Goal: Transaction & Acquisition: Purchase product/service

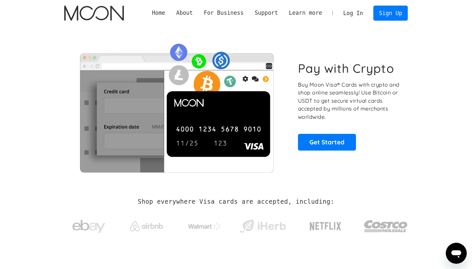
click at [355, 14] on link "Log In" at bounding box center [353, 13] width 31 height 14
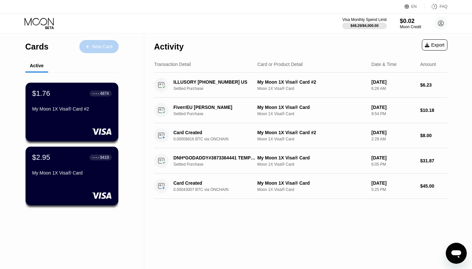
click at [106, 48] on div "New Card" at bounding box center [102, 47] width 20 height 6
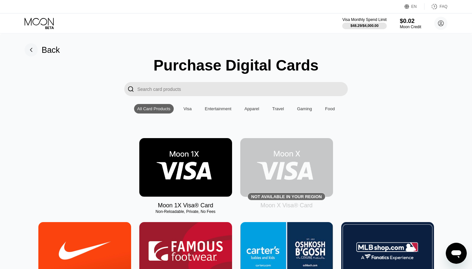
click at [33, 54] on rect at bounding box center [31, 49] width 13 height 13
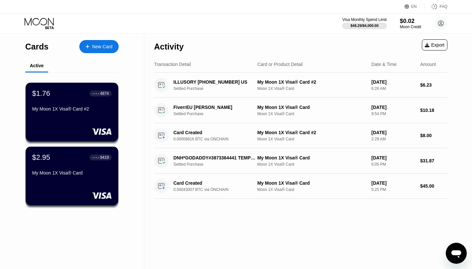
click at [96, 49] on div "New Card" at bounding box center [102, 47] width 20 height 6
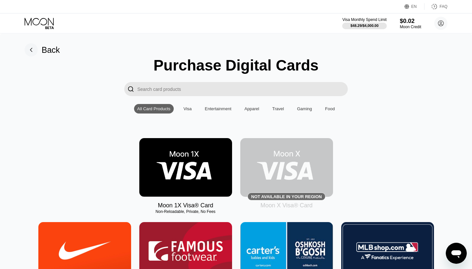
click at [169, 163] on img at bounding box center [185, 167] width 93 height 59
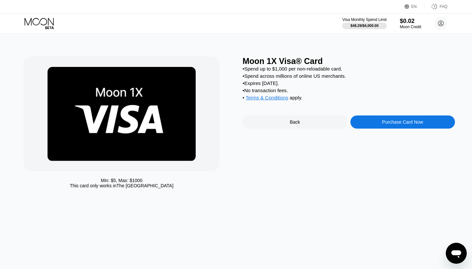
click at [393, 122] on div "Purchase Card Now" at bounding box center [403, 121] width 41 height 5
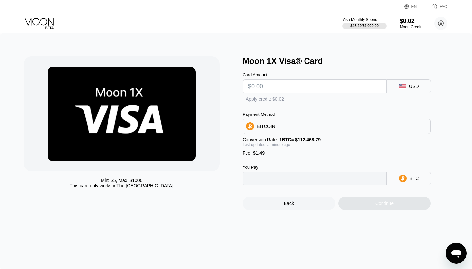
type input "0"
click at [356, 87] on input "text" at bounding box center [314, 86] width 133 height 13
type input "$1"
type input "0.00002214"
type input "$10"
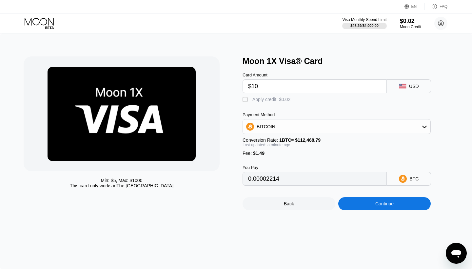
type input "0.00010217"
type input "$10"
click at [246, 99] on div "" at bounding box center [246, 99] width 7 height 7
type input "0.00010199"
click at [262, 86] on input "$10" at bounding box center [314, 86] width 133 height 13
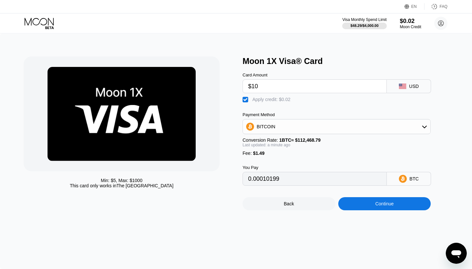
type input "$1"
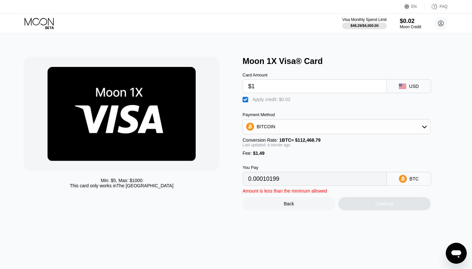
type input "0.00002196"
type input "$11"
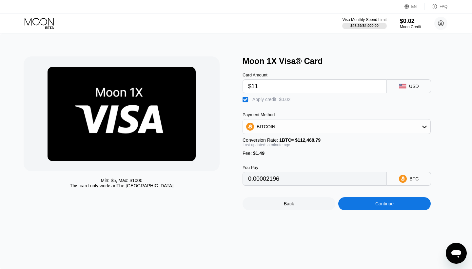
type input "0.00011088"
type input "$11"
click at [423, 126] on icon at bounding box center [424, 126] width 5 height 5
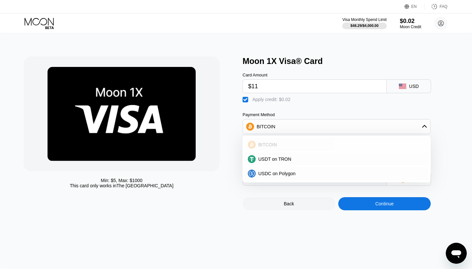
click at [385, 147] on div "BITCOIN" at bounding box center [341, 144] width 170 height 5
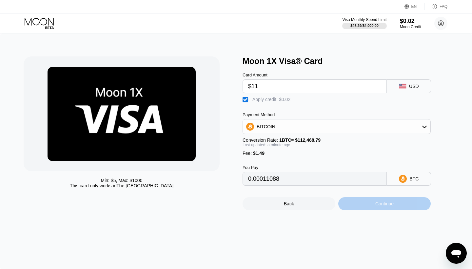
click at [387, 204] on div "Continue" at bounding box center [385, 203] width 18 height 5
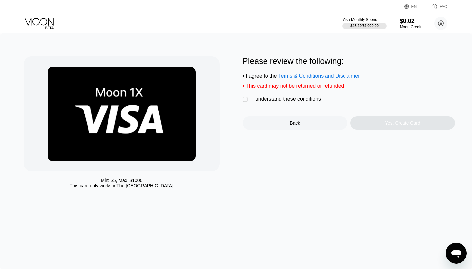
click at [243, 99] on div "" at bounding box center [246, 99] width 7 height 7
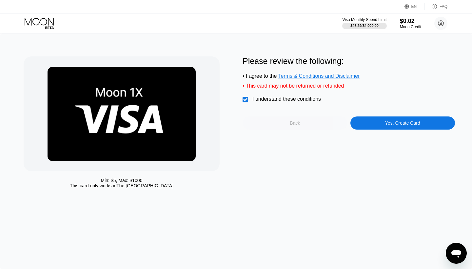
click at [303, 124] on div "Back" at bounding box center [295, 122] width 105 height 13
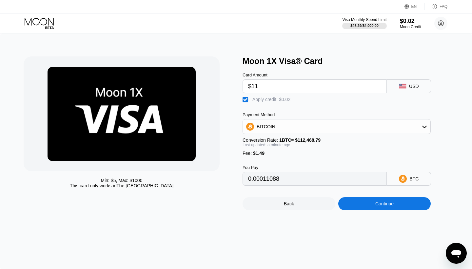
click at [281, 179] on input "0.00011088" at bounding box center [314, 178] width 133 height 13
click at [244, 100] on div "" at bounding box center [246, 99] width 7 height 7
type input "0.00011106"
click at [382, 206] on div "Continue" at bounding box center [385, 203] width 18 height 5
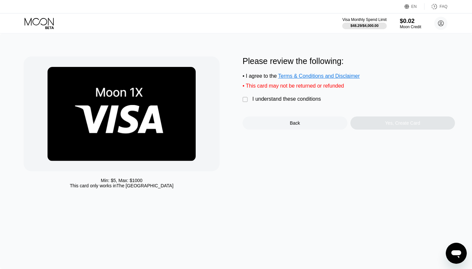
click at [246, 102] on div "" at bounding box center [246, 99] width 7 height 7
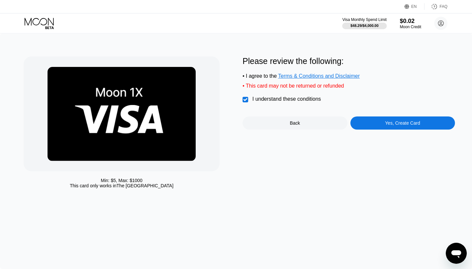
click at [400, 127] on div "Yes, Create Card" at bounding box center [403, 122] width 105 height 13
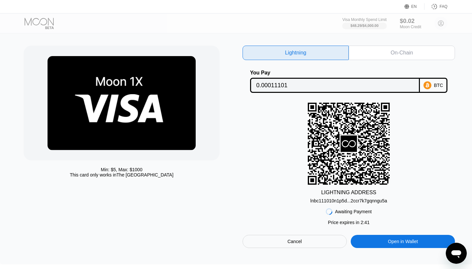
scroll to position [10, 0]
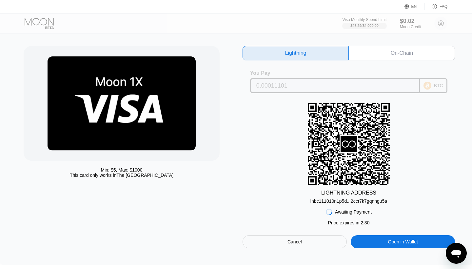
click at [434, 85] on div "BTC" at bounding box center [434, 85] width 28 height 15
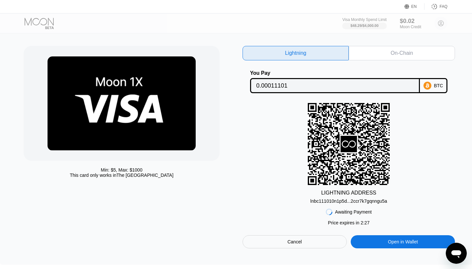
click at [339, 202] on div "lnbc111010n1p5d...2ccr7k7gqnngu5a" at bounding box center [349, 201] width 77 height 5
click at [384, 52] on div "On-Chain" at bounding box center [402, 53] width 106 height 14
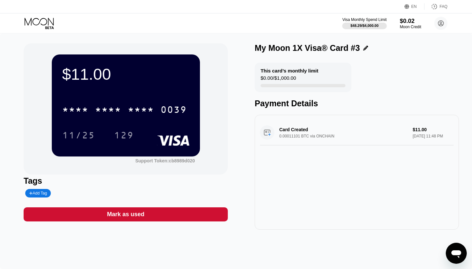
click at [39, 24] on icon at bounding box center [40, 23] width 31 height 11
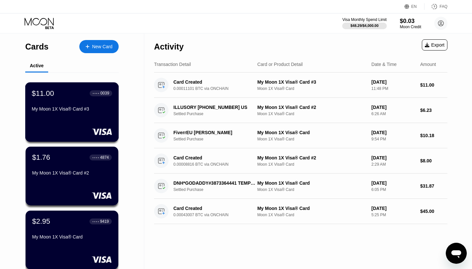
click at [82, 118] on div "$11.00 ● ● ● ● 0039 My Moon 1X Visa® Card #3" at bounding box center [72, 111] width 94 height 59
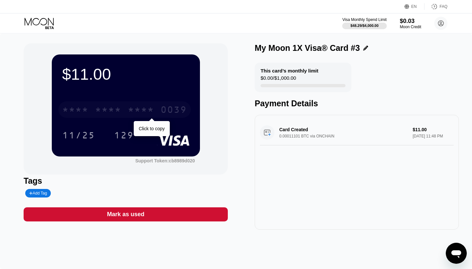
click at [158, 111] on div "* * * * * * * * * * * * 0039" at bounding box center [124, 109] width 133 height 16
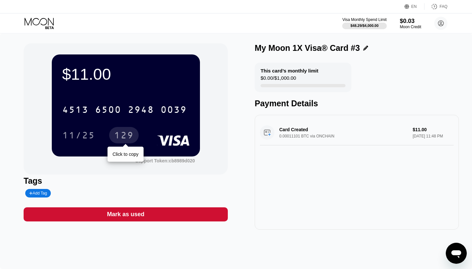
click at [123, 136] on div "129" at bounding box center [124, 136] width 20 height 10
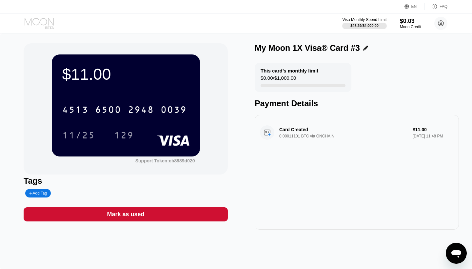
click at [37, 23] on icon at bounding box center [40, 23] width 31 height 11
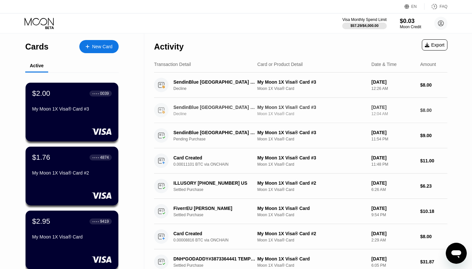
click at [165, 112] on icon at bounding box center [164, 112] width 2 height 2
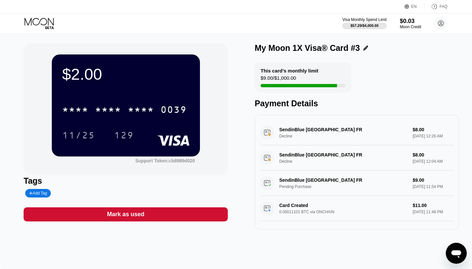
click at [41, 19] on icon at bounding box center [39, 22] width 29 height 8
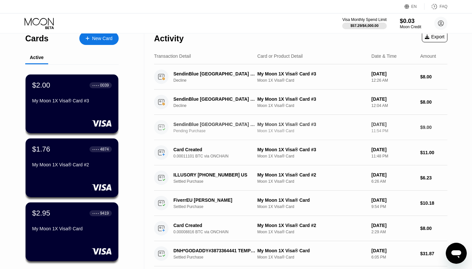
scroll to position [8, 0]
click at [39, 56] on div "Active" at bounding box center [37, 57] width 14 height 5
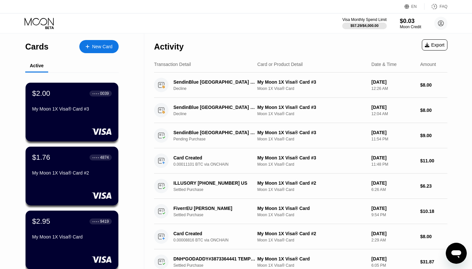
click at [449, 256] on div "Open messaging window" at bounding box center [457, 253] width 20 height 20
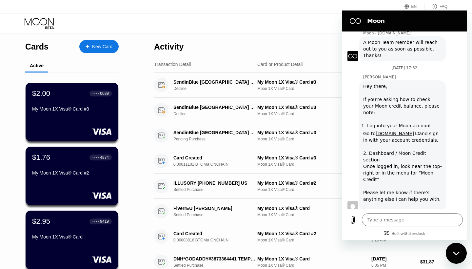
scroll to position [107, 0]
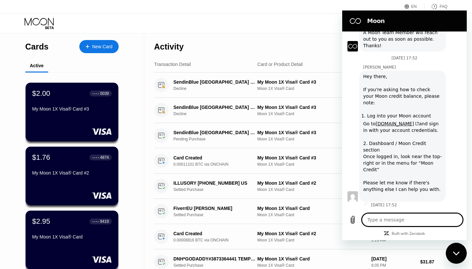
click at [404, 220] on textarea at bounding box center [412, 219] width 101 height 13
type textarea "r"
type textarea "x"
type textarea "re"
type textarea "x"
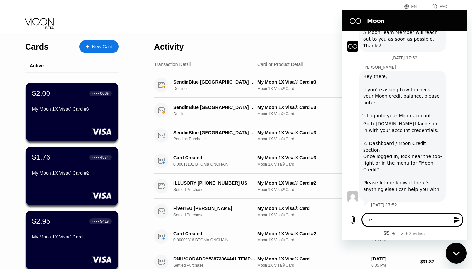
type textarea "ref"
type textarea "x"
type textarea "refu"
type textarea "x"
type textarea "refun"
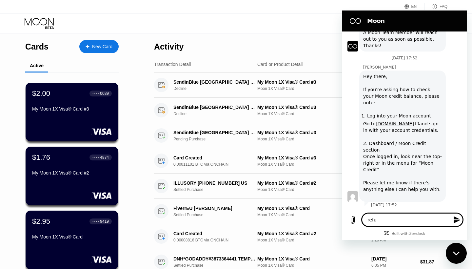
type textarea "x"
type textarea "refund"
type textarea "x"
type textarea "refund"
type textarea "x"
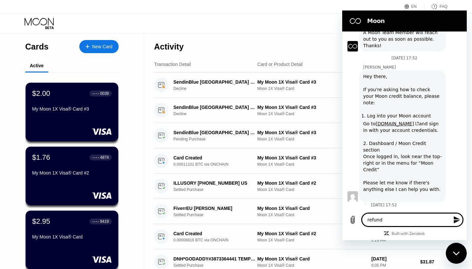
type textarea "refund m"
type textarea "x"
type textarea "refund my"
type textarea "x"
type textarea "refund my"
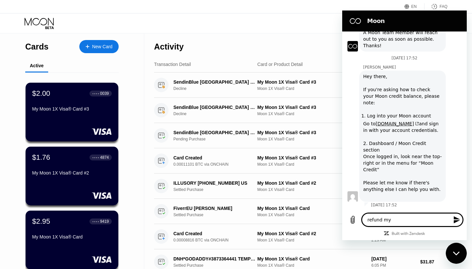
type textarea "x"
type textarea "refund my p"
type textarea "x"
type textarea "refund my pa"
type textarea "x"
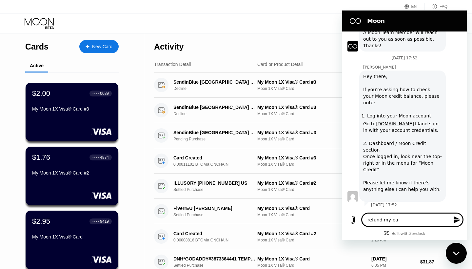
type textarea "refund my pay"
type textarea "x"
type textarea "refund my paym"
type textarea "x"
type textarea "refund my payme"
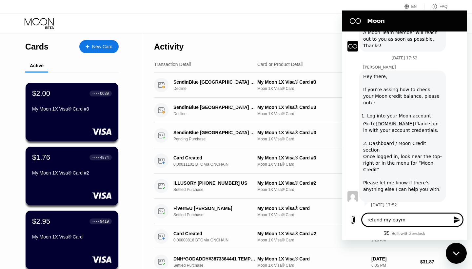
type textarea "x"
type textarea "refund my paymen"
type textarea "x"
type textarea "refund my payment"
type textarea "x"
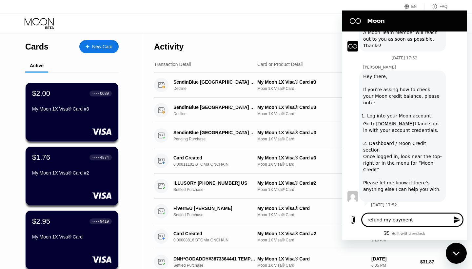
type textarea "refund my payment"
type textarea "x"
type textarea "refund my payment w"
type textarea "x"
type textarea "refund my payment wa"
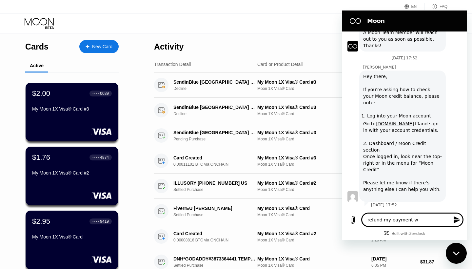
type textarea "x"
type textarea "refund my payment was"
type textarea "x"
type textarea "refund my payment was"
type textarea "x"
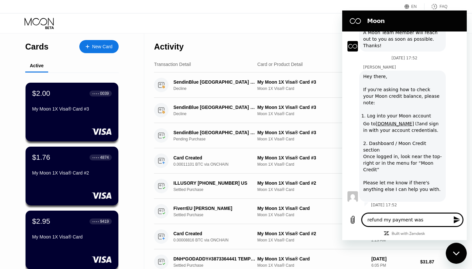
type textarea "refund my payment was d"
type textarea "x"
type textarea "refund my payment was de"
type textarea "x"
type textarea "refund my payment was dec"
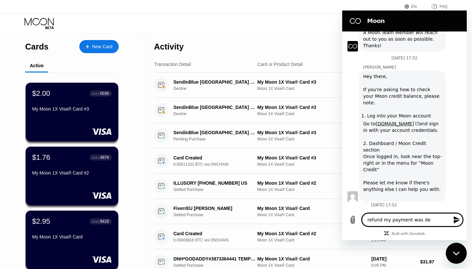
type textarea "x"
type textarea "refund my payment was decl"
type textarea "x"
type textarea "refund my payment was decli"
type textarea "x"
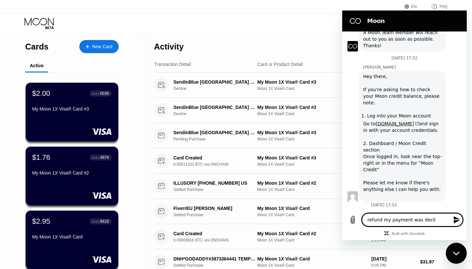
type textarea "refund my payment was declin"
type textarea "x"
type textarea "refund my payment was decline"
type textarea "x"
type textarea "refund my payment was decline"
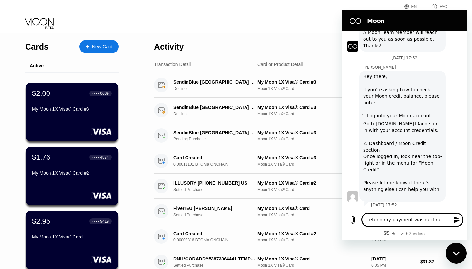
type textarea "x"
type textarea "refund my payment was decline ."
type textarea "x"
type textarea "refund my payment was decline .."
type textarea "x"
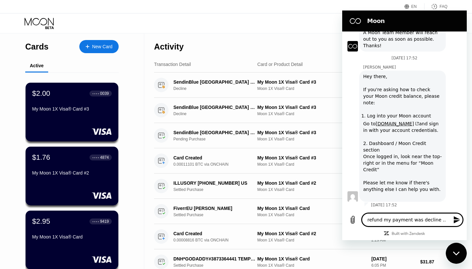
type textarea "refund my payment was decline ..."
type textarea "x"
type textarea "refund my payment was decline ..."
type textarea "x"
type textarea "refund my payment was decline ... c"
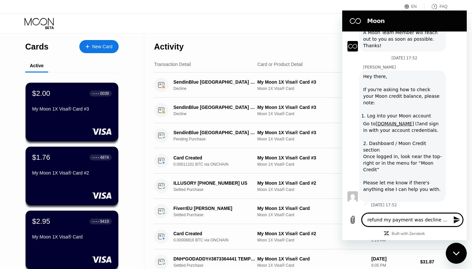
type textarea "x"
type textarea "refund my payment was decline ... ca"
type textarea "x"
type textarea "refund my payment was decline ... can"
type textarea "x"
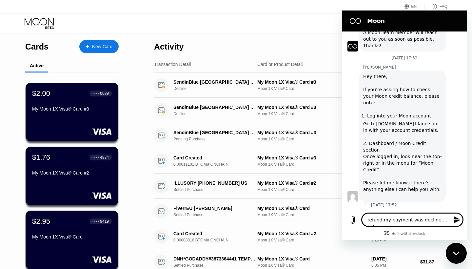
type textarea "refund my payment was decline ... cant"
type textarea "x"
type textarea "refund my payment was decline ... cant"
type textarea "x"
type textarea "refund my payment was decline ... cant f"
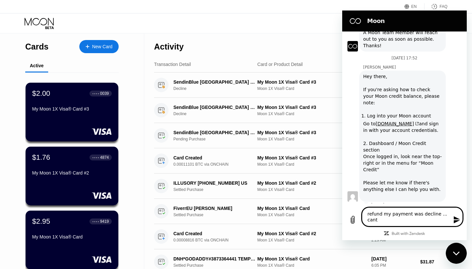
type textarea "x"
type textarea "refund my payment was decline ... cant fi"
type textarea "x"
type textarea "refund my payment was decline ... cant fin"
type textarea "x"
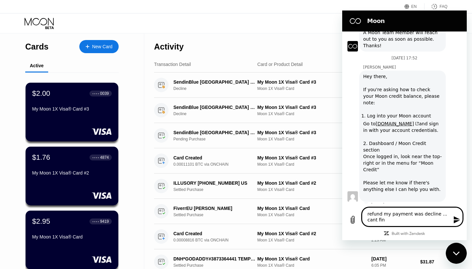
type textarea "refund my payment was decline ... cant find"
type textarea "x"
type textarea "refund my payment was decline ... cant find"
type textarea "x"
type textarea "refund my payment was decline ... cant find m"
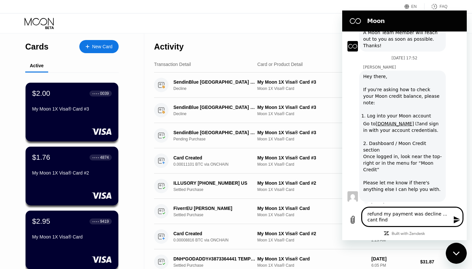
type textarea "x"
type textarea "refund my payment was decline ... cant find me"
type textarea "x"
type textarea "refund my payment was decline ... cant find m"
type textarea "x"
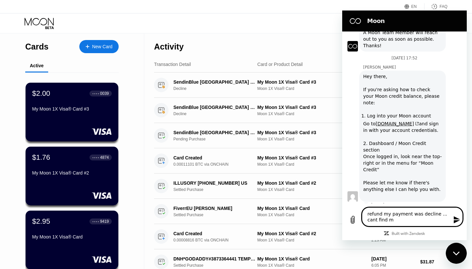
type textarea "refund my payment was decline ... cant find my"
type textarea "x"
type textarea "refund my payment was decline ... cant find my"
type textarea "x"
type textarea "refund my payment was decline ... cant find my r"
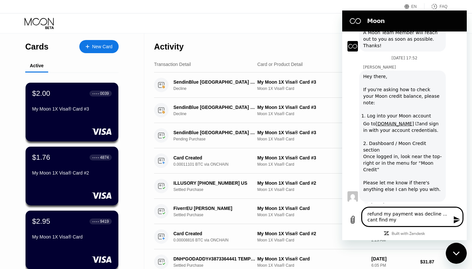
type textarea "x"
type textarea "refund my payment was decline ... cant find my re"
type textarea "x"
type textarea "refund my payment was decline ... cant find my ref"
type textarea "x"
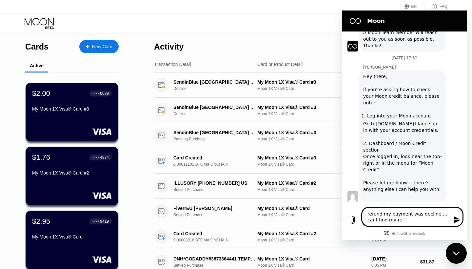
type textarea "refund my payment was decline ... cant find my refu"
type textarea "x"
type textarea "refund my payment was decline ... cant find my refun"
type textarea "x"
type textarea "refund my payment was decline ... cant find my refund"
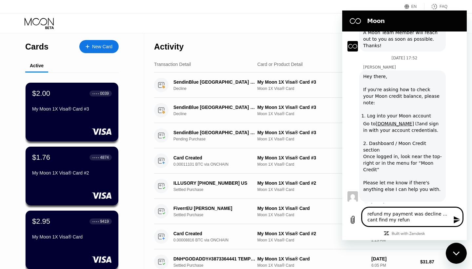
type textarea "x"
type textarea "refund my payment was decline ... cant find my refund"
type textarea "x"
type textarea "refund my payment was decline ... cant find my refund b"
type textarea "x"
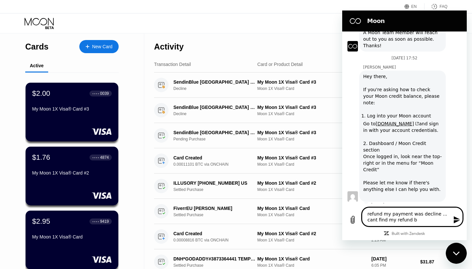
type textarea "refund my payment was decline ... cant find my refund ba"
type textarea "x"
type textarea "refund my payment was decline ... cant find my refund bac"
type textarea "x"
type textarea "refund my payment was decline ... cant find my refund back"
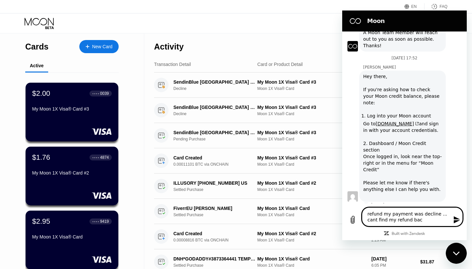
type textarea "x"
type textarea "refund my payment was decline ... cant find my refund back"
type textarea "x"
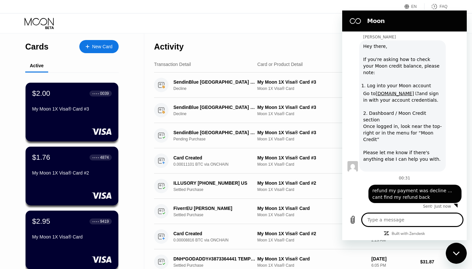
scroll to position [138, 0]
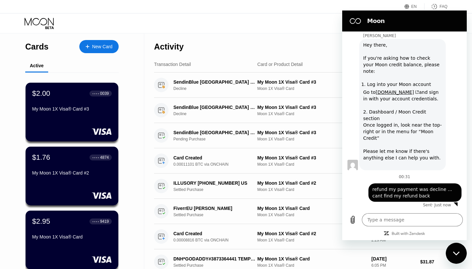
click at [307, 41] on div "Activity Export" at bounding box center [301, 44] width 294 height 23
click at [431, 22] on h2 "Moon" at bounding box center [413, 21] width 93 height 8
click at [458, 252] on icon "Close messaging window" at bounding box center [456, 253] width 7 height 4
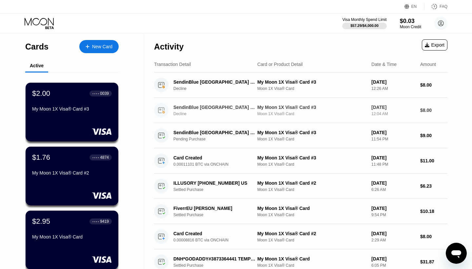
click at [256, 112] on div "Decline" at bounding box center [218, 114] width 88 height 5
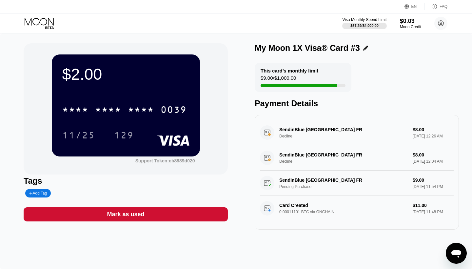
click at [269, 163] on div "SendinBlue Paris FR Decline $8.00 Sep 25, 2025 12:04 AM" at bounding box center [357, 157] width 194 height 25
click at [38, 21] on icon at bounding box center [40, 23] width 31 height 11
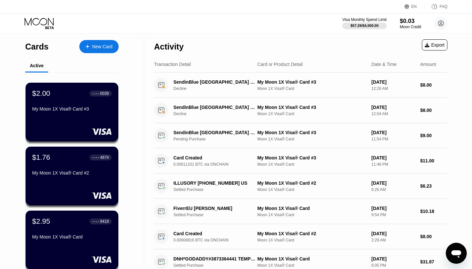
click at [454, 254] on icon "Open messaging window" at bounding box center [457, 254] width 10 height 8
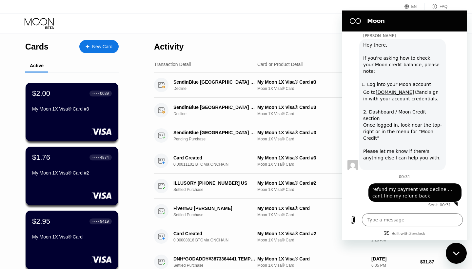
type textarea "x"
click at [410, 224] on textarea at bounding box center [412, 219] width 101 height 13
